Goal: Check status: Check status

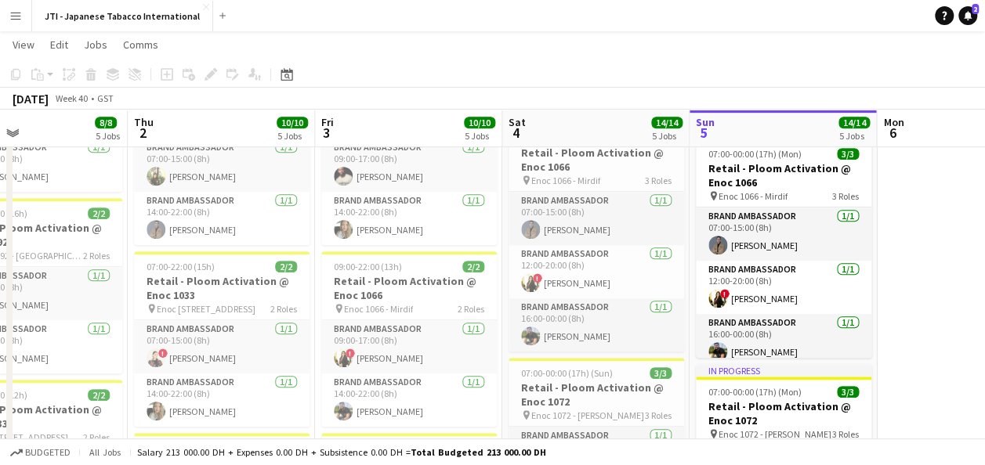
scroll to position [9, 0]
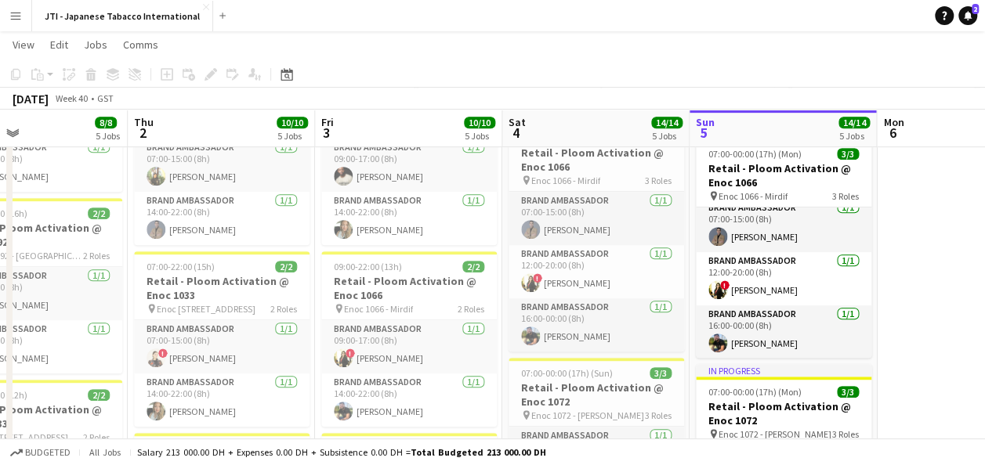
click at [14, 17] on app-icon "Menu" at bounding box center [15, 15] width 13 height 13
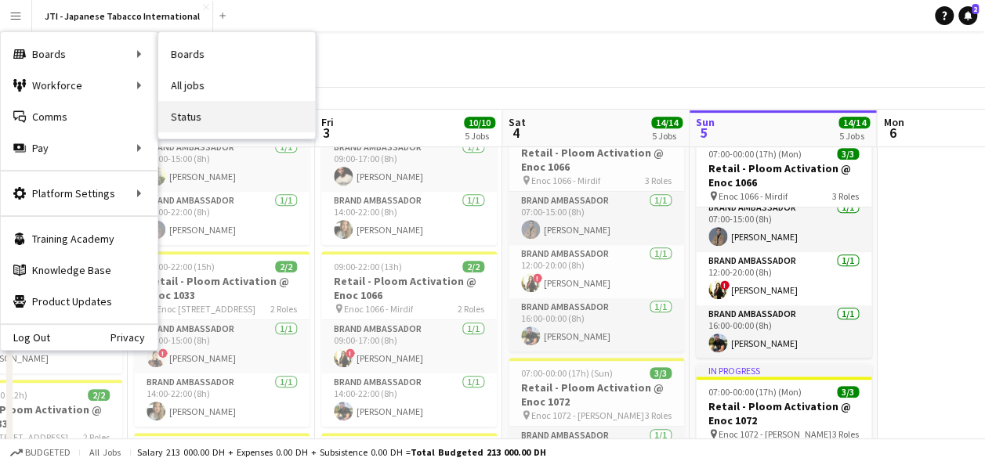
click at [210, 118] on link "Status" at bounding box center [236, 116] width 157 height 31
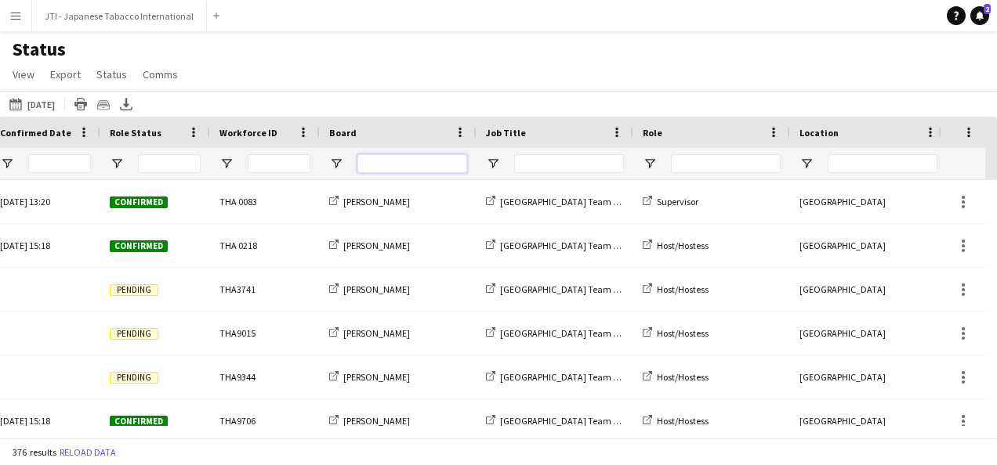
click at [411, 168] on input "Board Filter Input" at bounding box center [412, 163] width 110 height 19
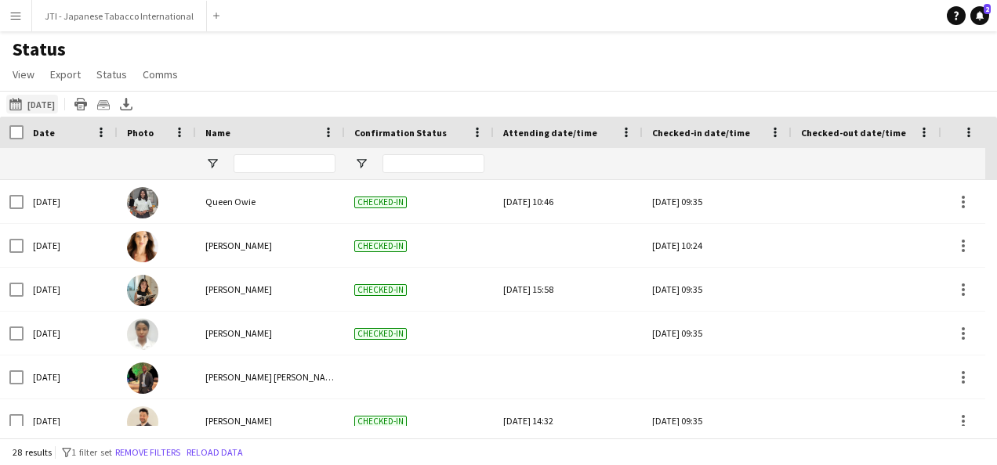
type input "***"
click at [42, 100] on button "[DATE] to [DATE] [DATE]" at bounding box center [32, 104] width 52 height 19
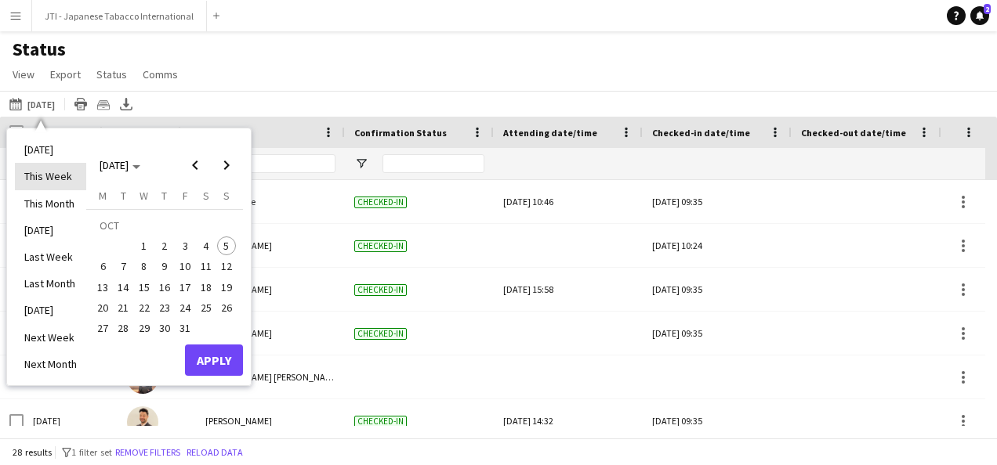
click at [54, 178] on li "This Week" at bounding box center [50, 176] width 71 height 27
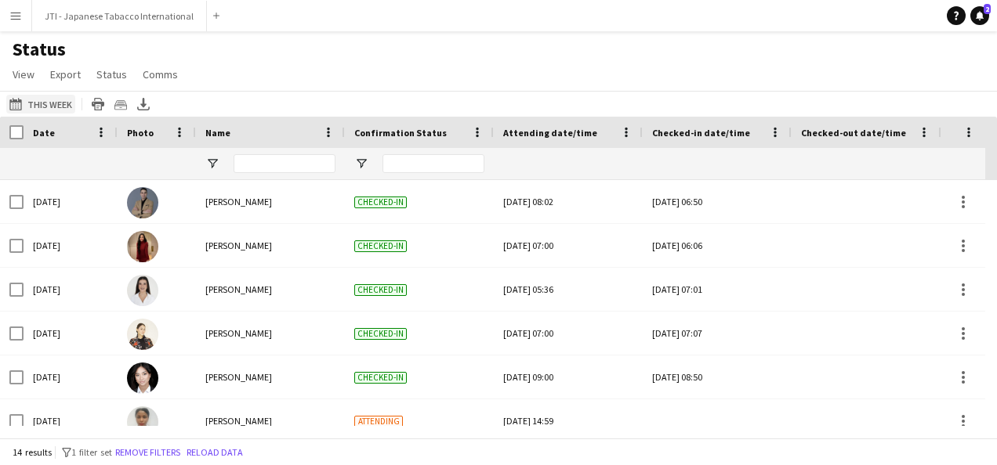
click at [42, 102] on button "[DATE] to [DATE] This Week" at bounding box center [40, 104] width 69 height 19
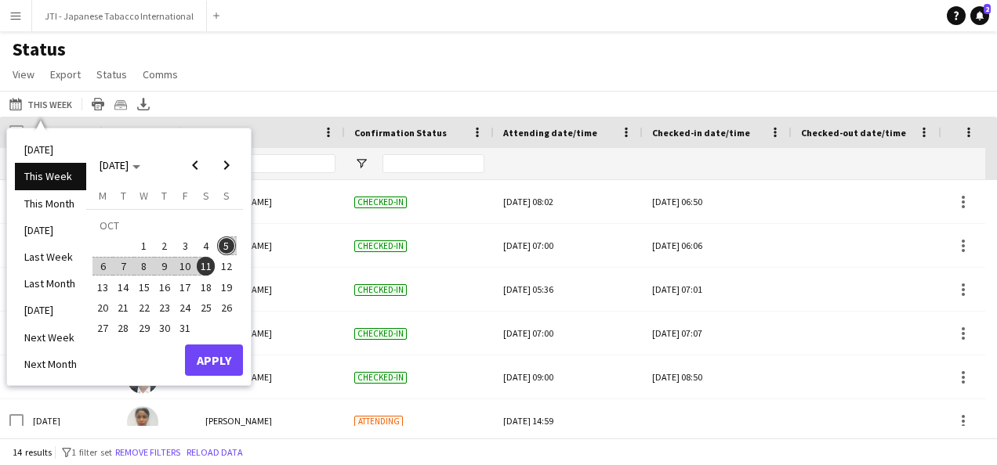
click at [103, 265] on span "6" at bounding box center [102, 266] width 19 height 19
click at [456, 75] on div "Status View Views Default view New view Update view Delete view Edit name Custo…" at bounding box center [498, 64] width 997 height 53
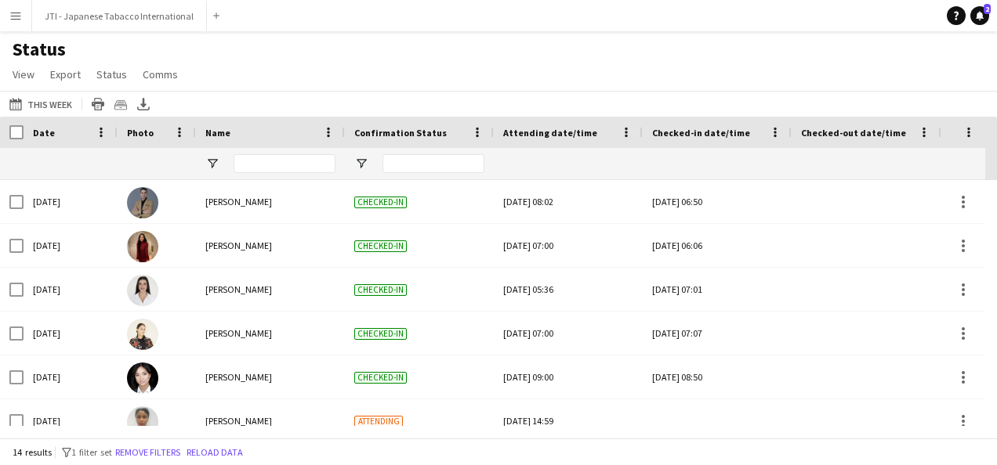
click at [20, 16] on app-icon "Menu" at bounding box center [15, 15] width 13 height 13
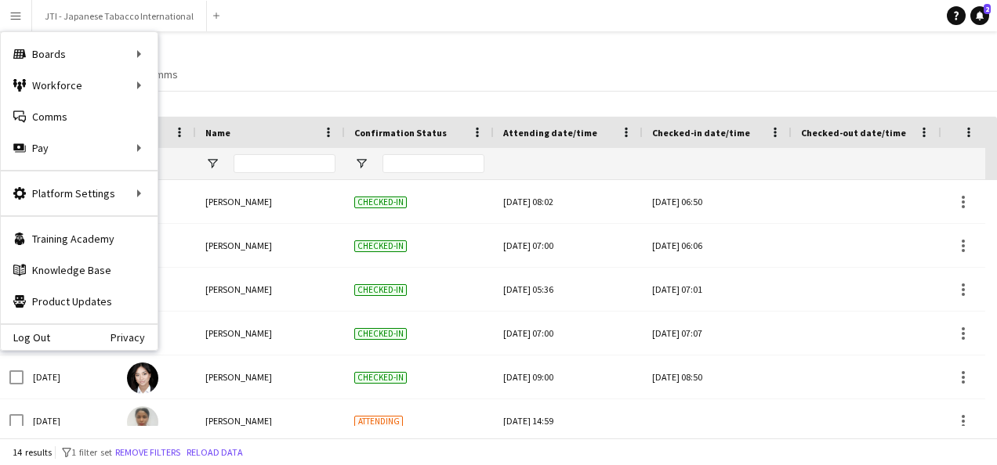
click at [417, 59] on div "Status View Views Default view New view Update view Delete view Edit name Custo…" at bounding box center [498, 64] width 997 height 53
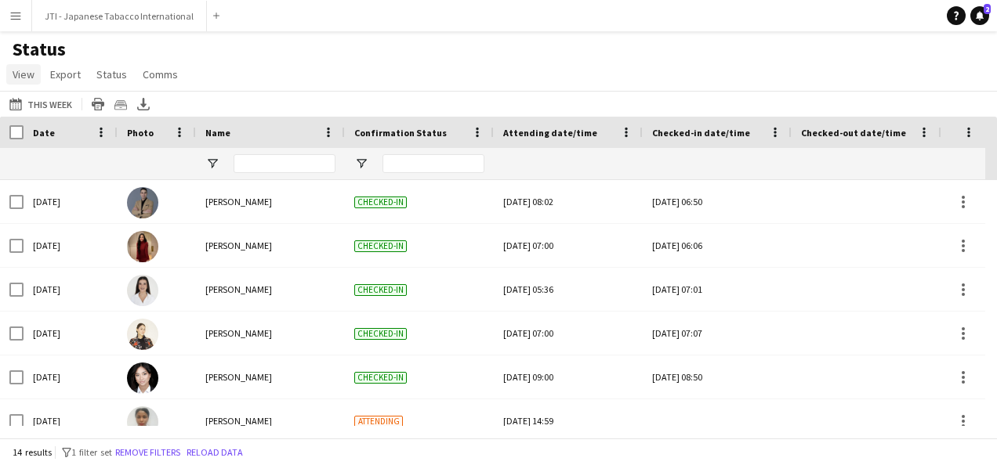
click at [16, 67] on link "View" at bounding box center [23, 74] width 34 height 20
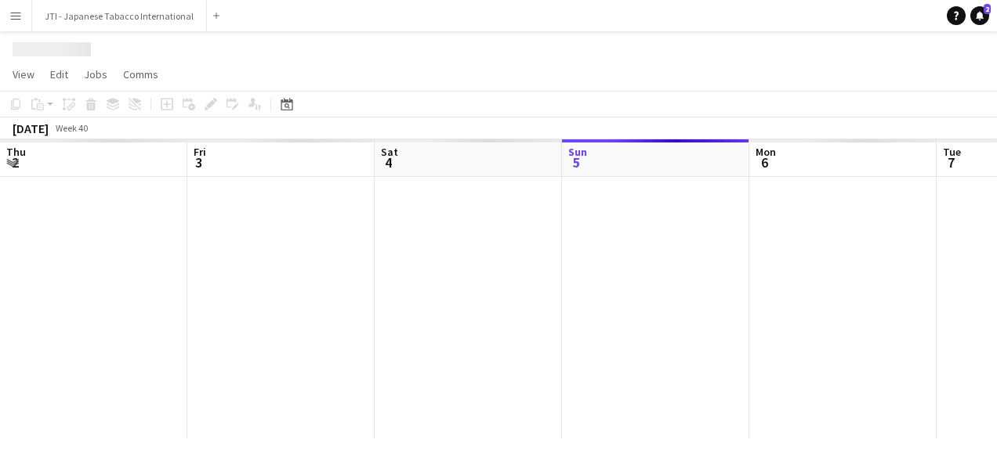
scroll to position [0, 375]
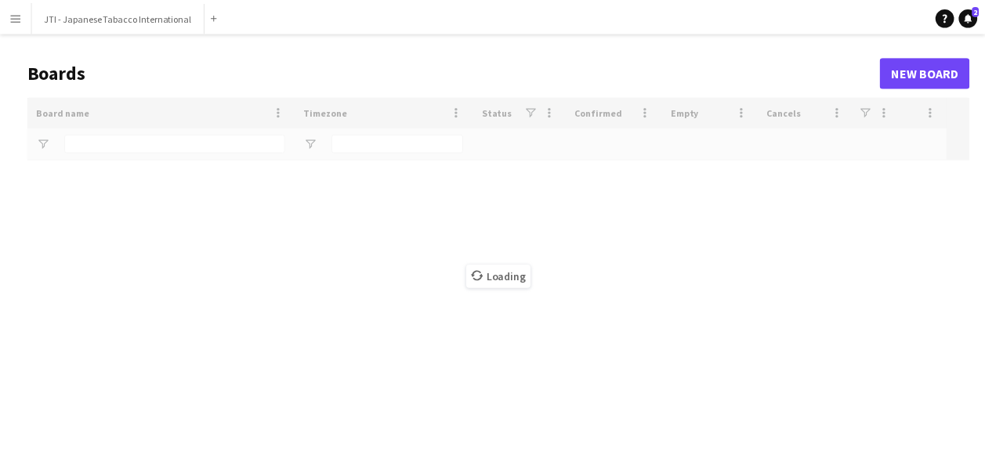
scroll to position [45, 0]
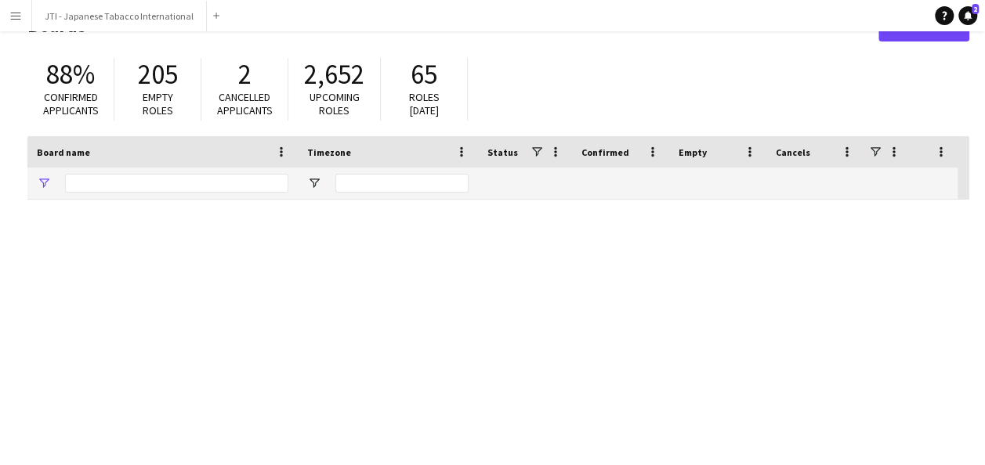
type input "***"
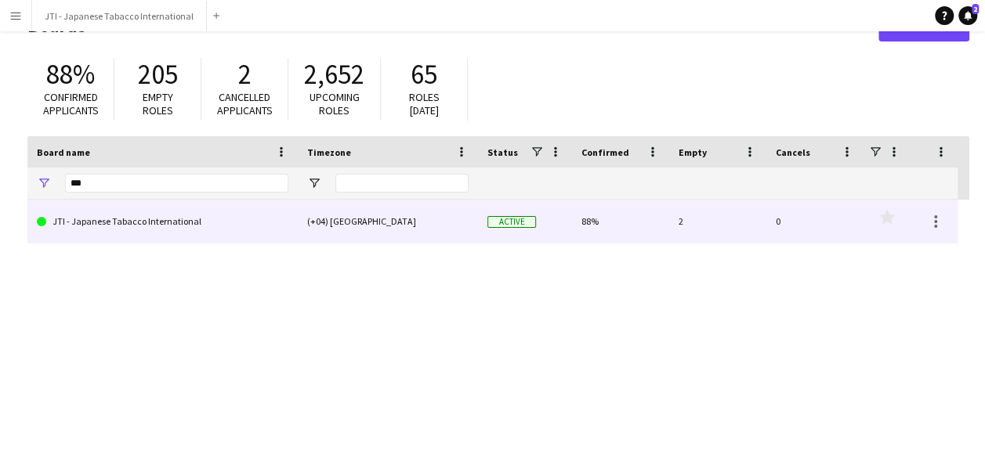
click at [146, 215] on link "JTI - Japanese Tabacco International" at bounding box center [163, 222] width 252 height 44
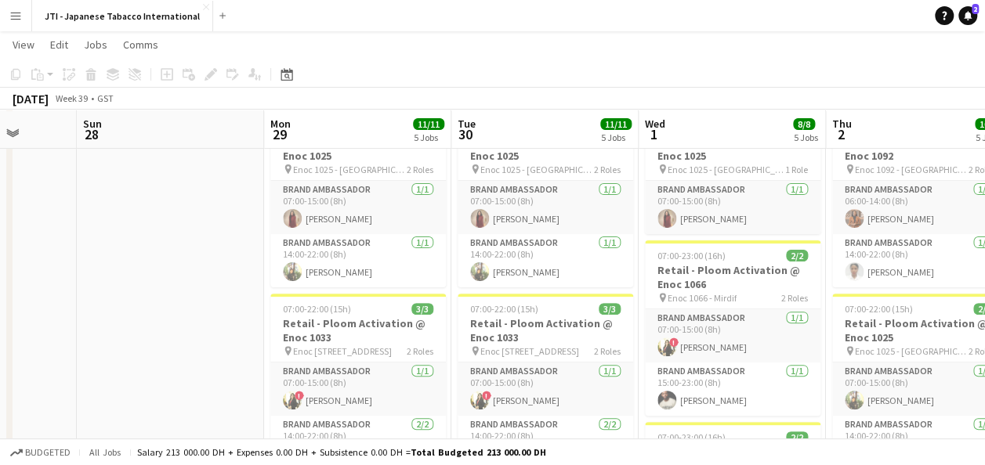
scroll to position [143, 0]
